Goal: Task Accomplishment & Management: Use online tool/utility

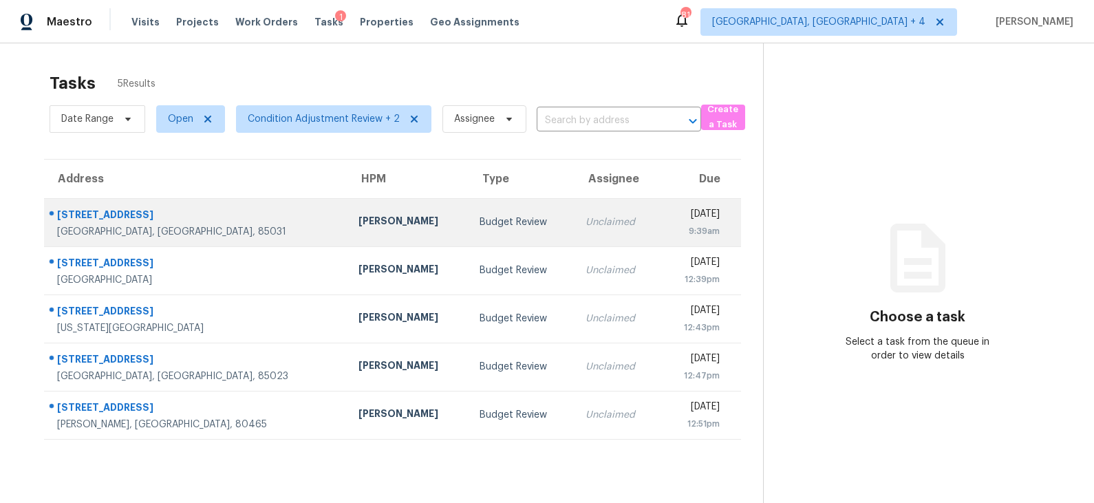
click at [468, 238] on td "Budget Review" at bounding box center [521, 222] width 107 height 48
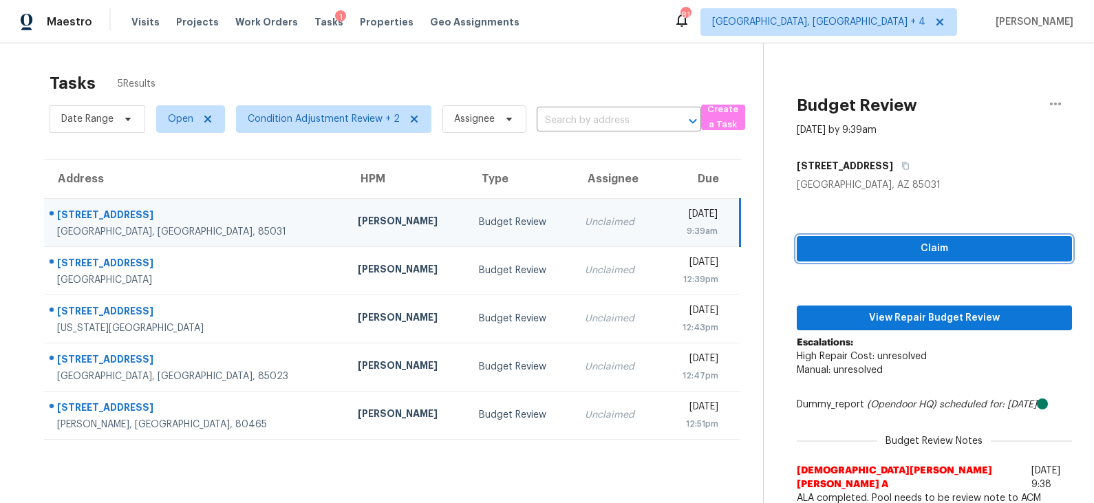
click at [873, 253] on span "Claim" at bounding box center [933, 248] width 253 height 17
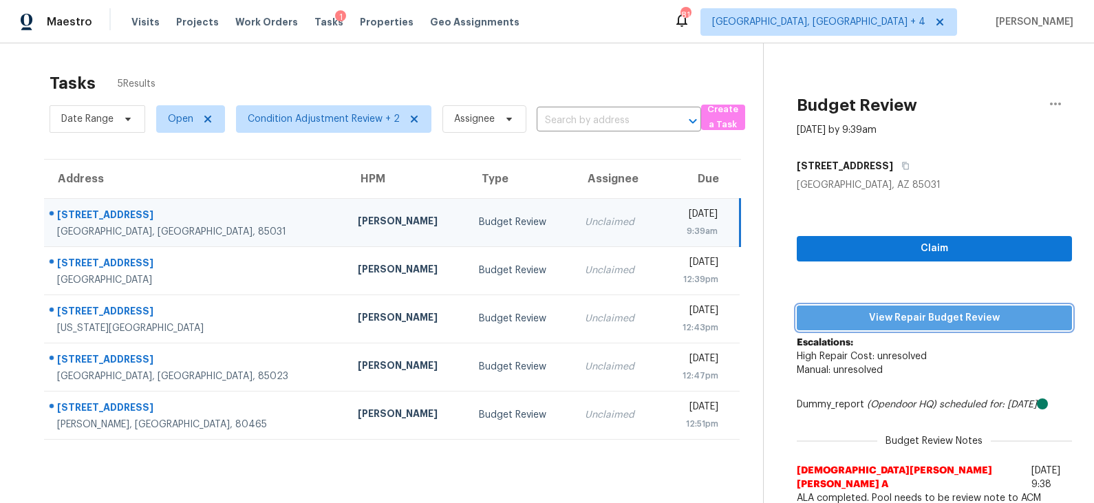
click at [860, 315] on span "View Repair Budget Review" at bounding box center [933, 317] width 253 height 17
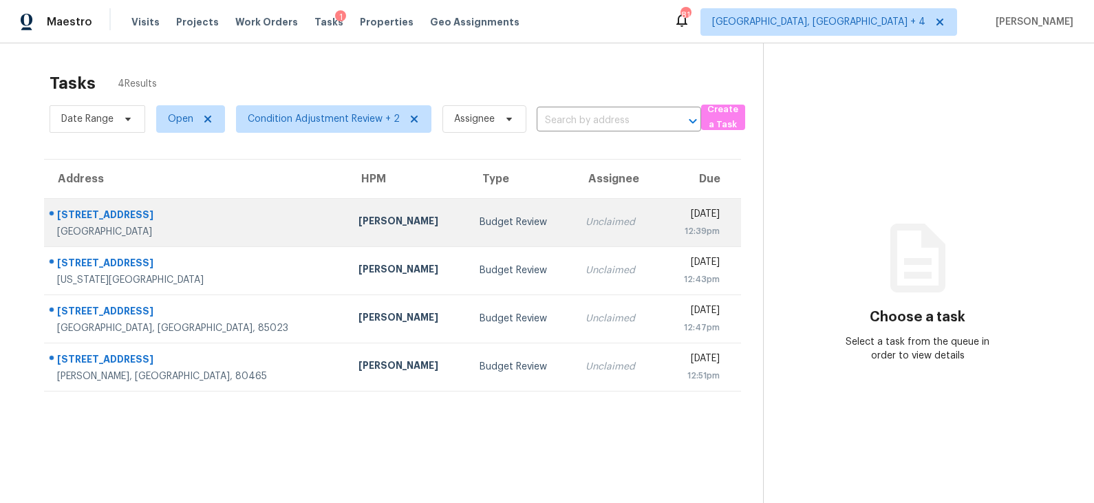
click at [479, 219] on div "Budget Review" at bounding box center [521, 222] width 85 height 14
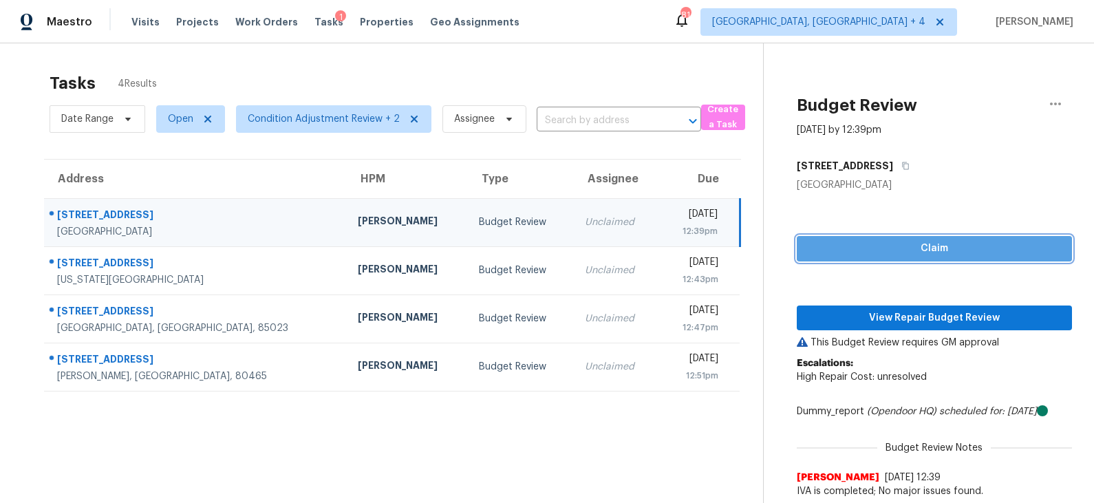
click at [890, 252] on span "Claim" at bounding box center [933, 248] width 253 height 17
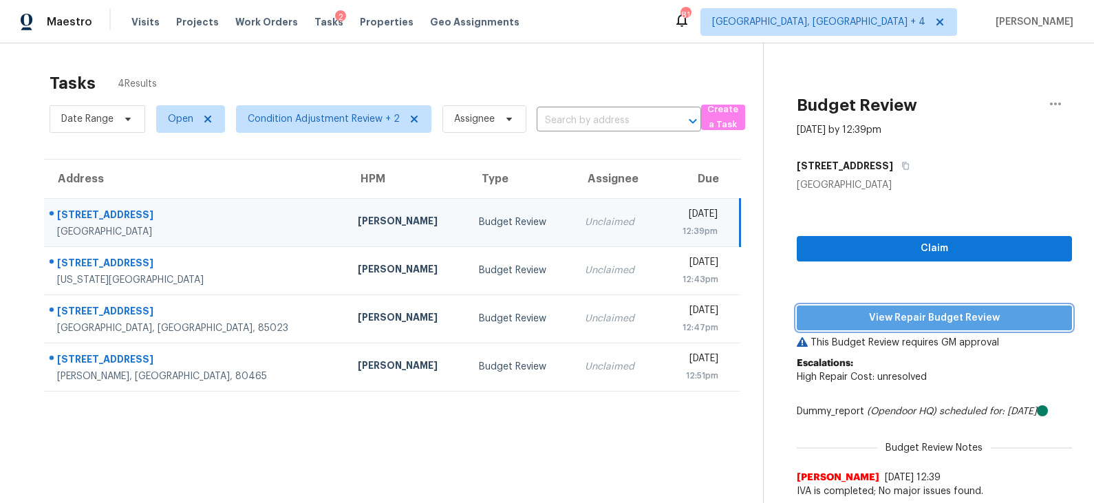
click at [893, 327] on button "View Repair Budget Review" at bounding box center [933, 317] width 275 height 25
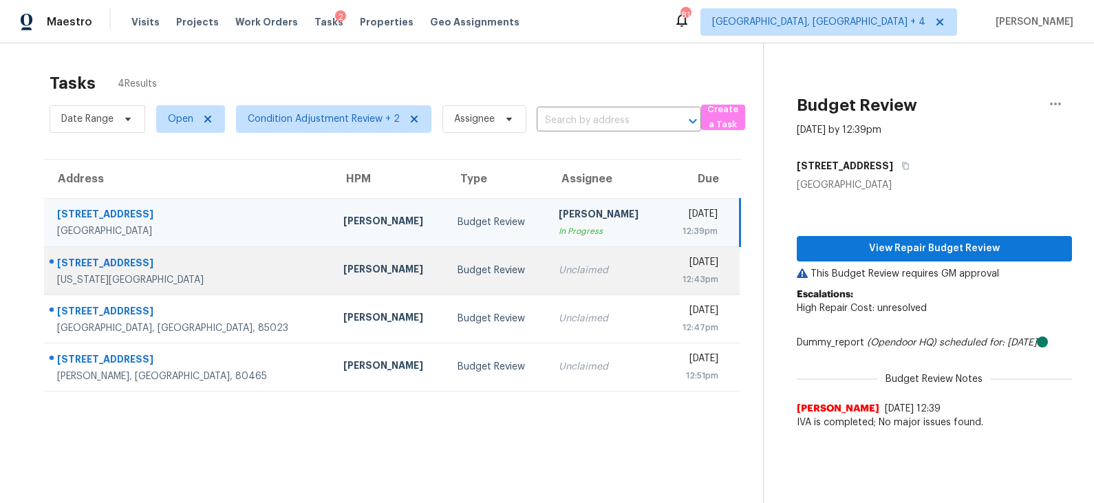
click at [457, 268] on div "Budget Review" at bounding box center [496, 270] width 79 height 14
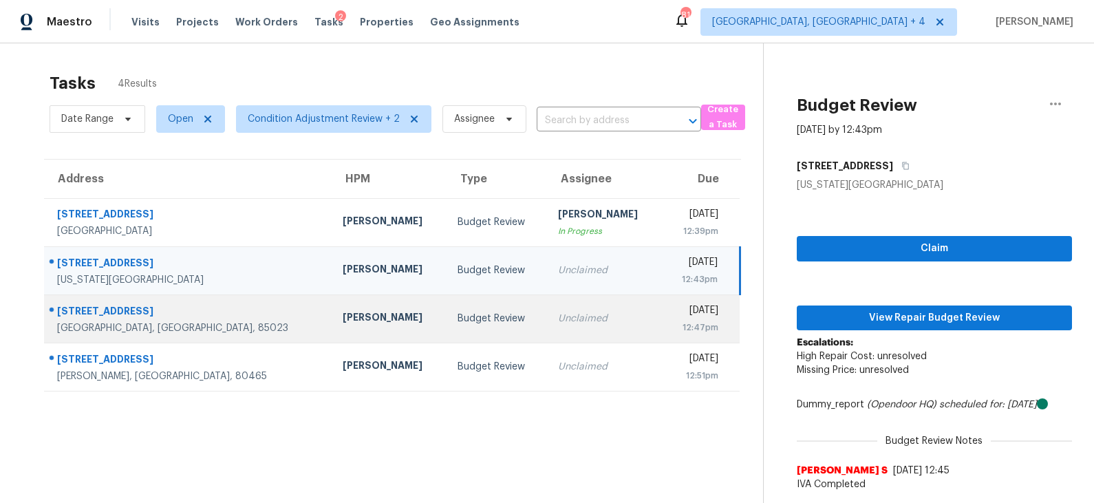
click at [457, 313] on div "Budget Review" at bounding box center [496, 319] width 78 height 14
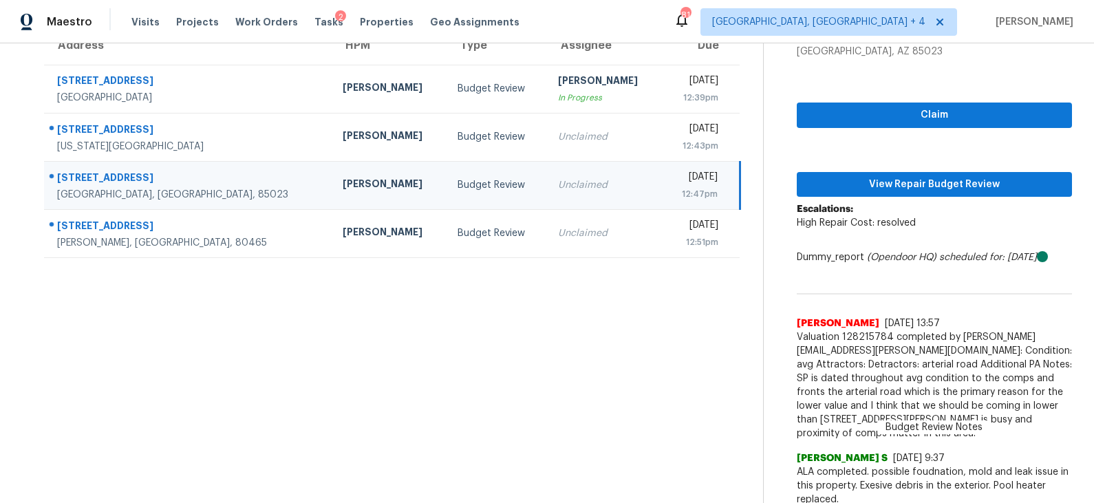
scroll to position [143, 0]
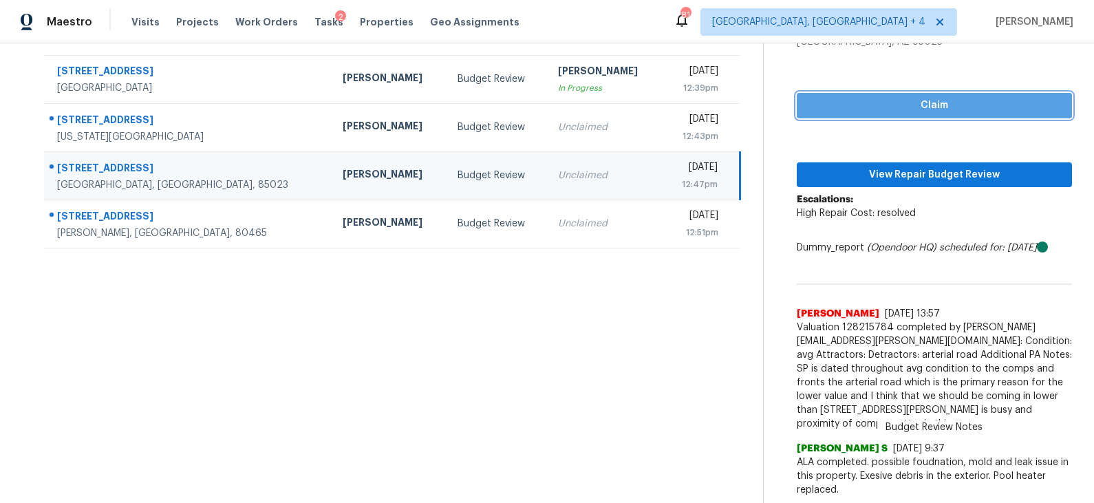
click at [880, 106] on span "Claim" at bounding box center [933, 105] width 253 height 17
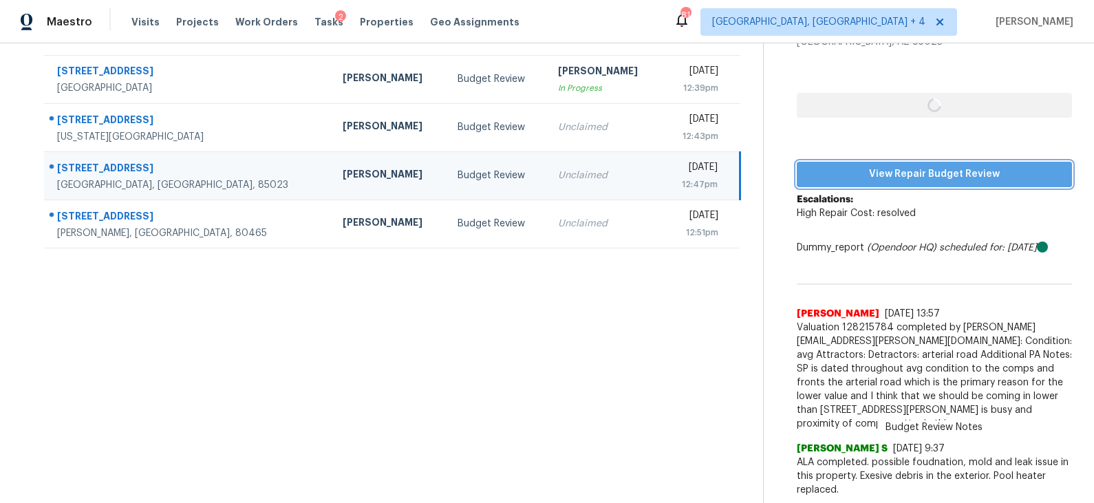
click at [880, 175] on span "View Repair Budget Review" at bounding box center [933, 174] width 253 height 17
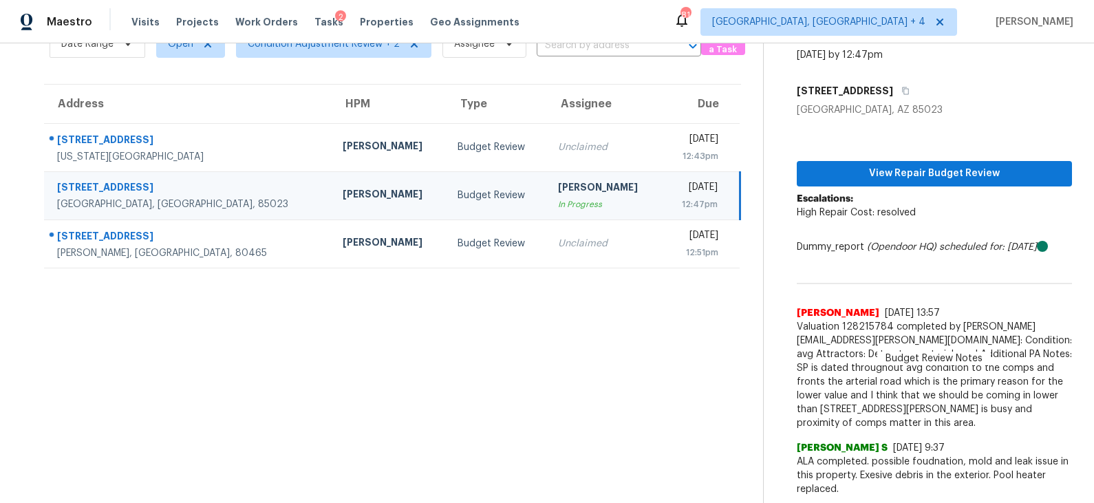
scroll to position [74, 0]
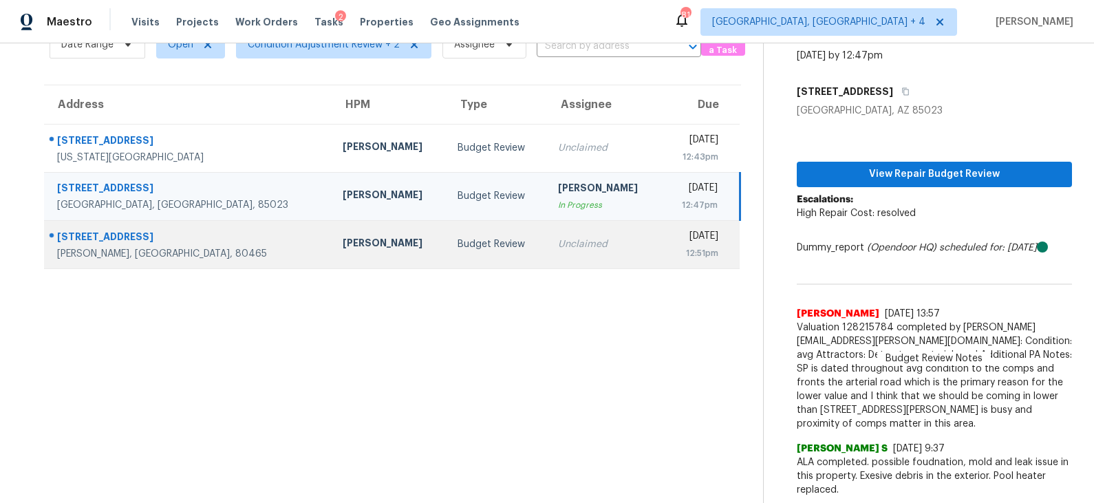
click at [367, 224] on td "[PERSON_NAME]" at bounding box center [389, 244] width 115 height 48
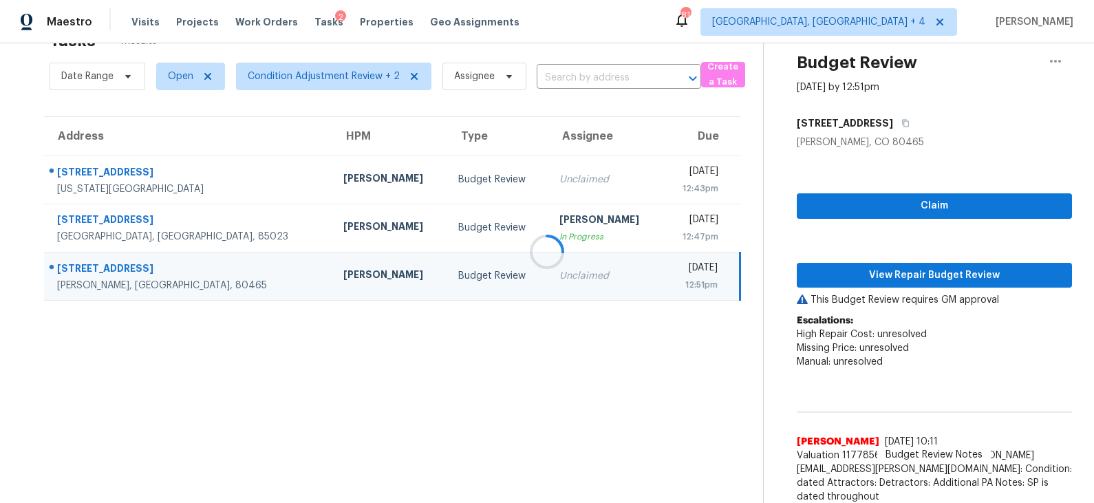
scroll to position [143, 0]
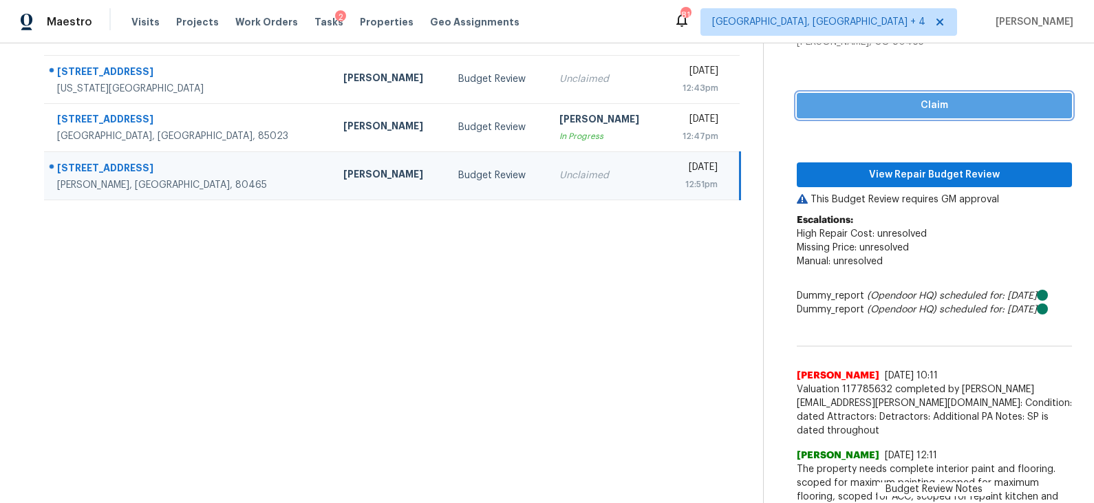
click at [906, 108] on span "Claim" at bounding box center [933, 105] width 253 height 17
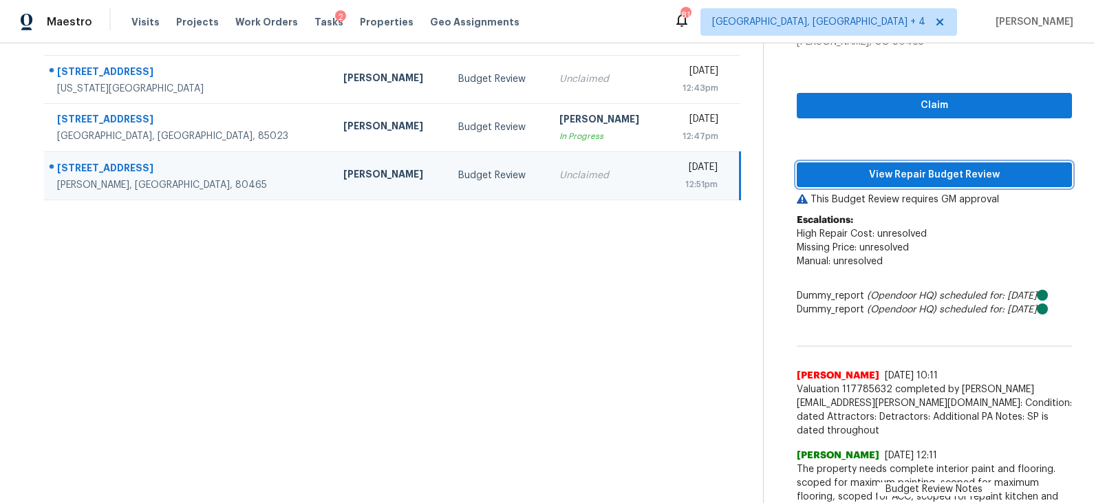
click at [882, 173] on span "View Repair Budget Review" at bounding box center [933, 174] width 253 height 17
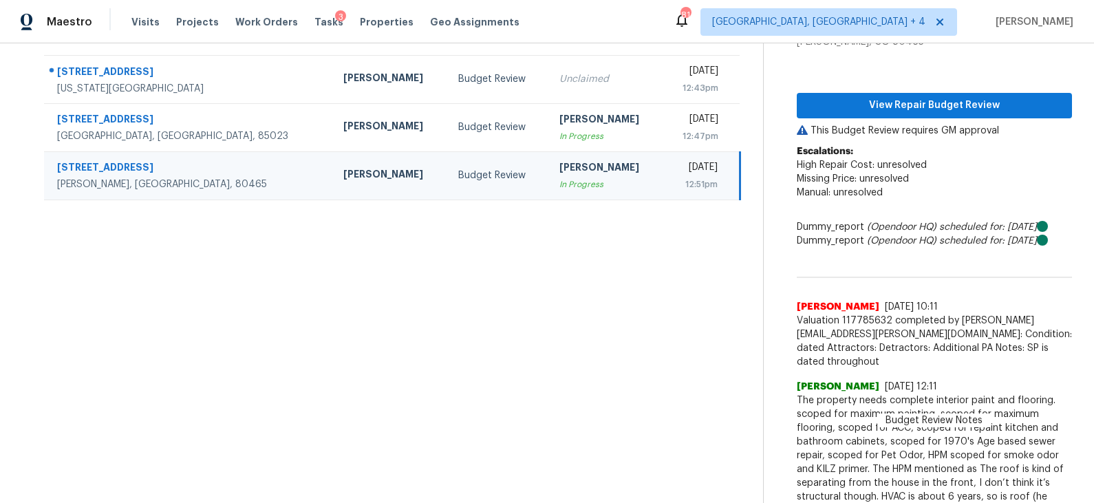
scroll to position [0, 0]
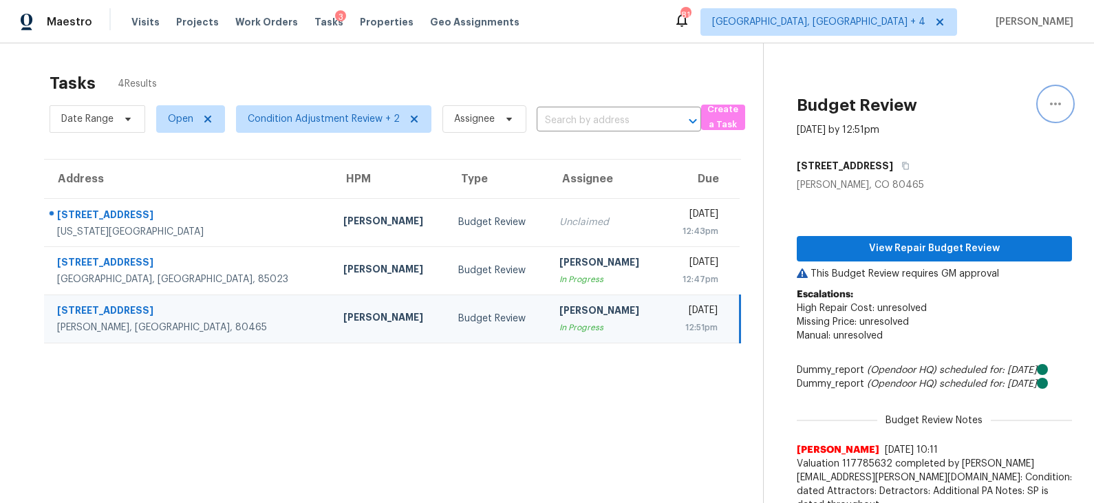
click at [1052, 100] on icon "button" at bounding box center [1055, 104] width 17 height 17
click at [980, 111] on div "Unclaim this task" at bounding box center [976, 107] width 107 height 14
